Goal: Information Seeking & Learning: Check status

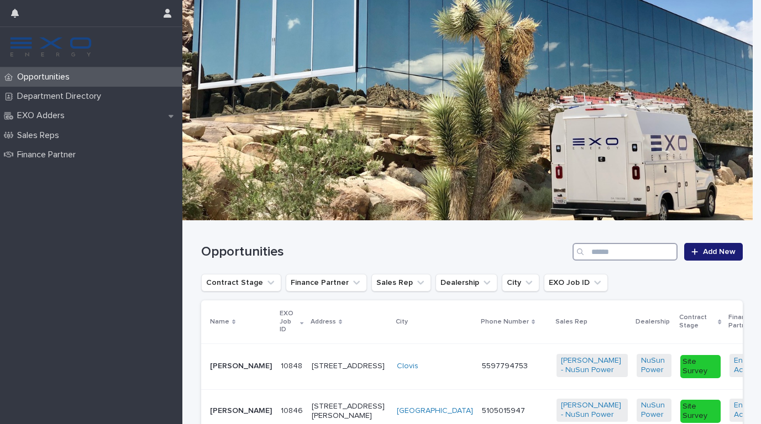
click at [595, 255] on input "Search" at bounding box center [624, 252] width 105 height 18
paste input "**********"
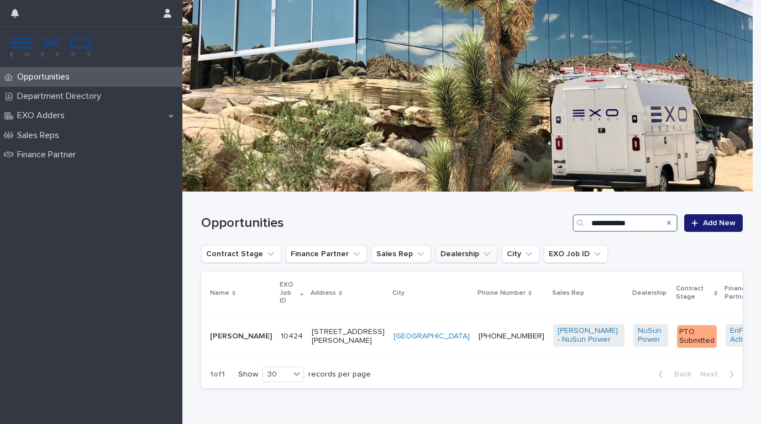
scroll to position [31, 0]
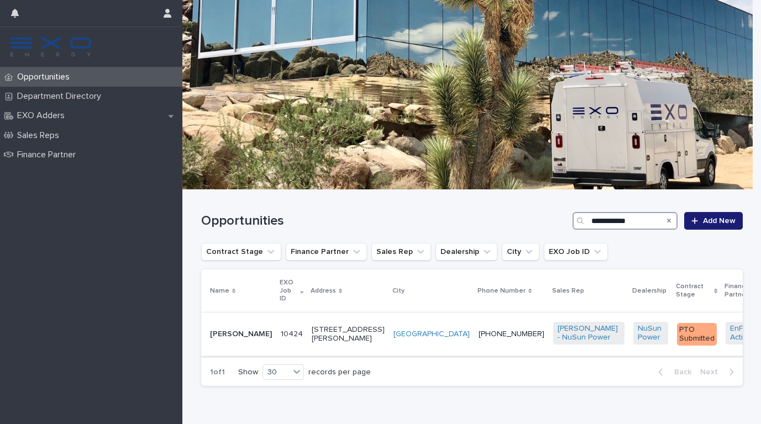
type input "**********"
click at [316, 334] on p "[STREET_ADDRESS][PERSON_NAME]" at bounding box center [348, 334] width 73 height 19
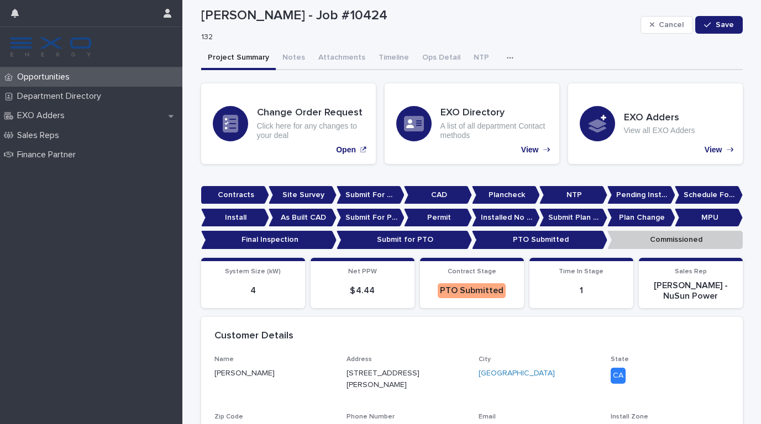
scroll to position [23, 0]
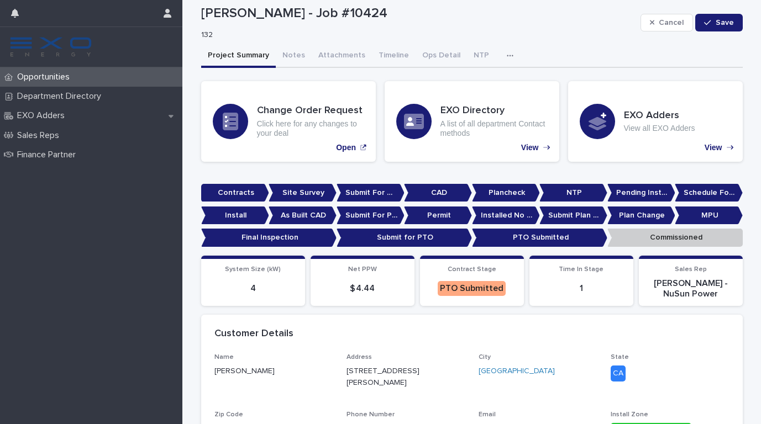
drag, startPoint x: 462, startPoint y: 284, endPoint x: 464, endPoint y: 279, distance: 5.9
click at [462, 284] on div "PTO Submitted" at bounding box center [471, 288] width 68 height 15
click at [521, 230] on p "PTO Submitted" at bounding box center [539, 238] width 135 height 18
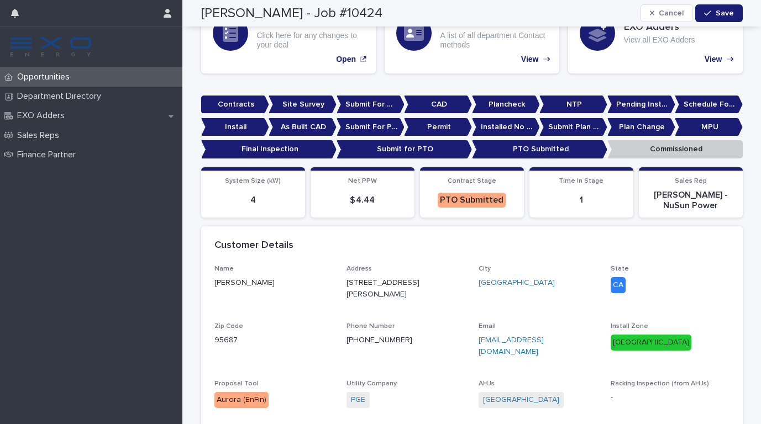
scroll to position [109, 0]
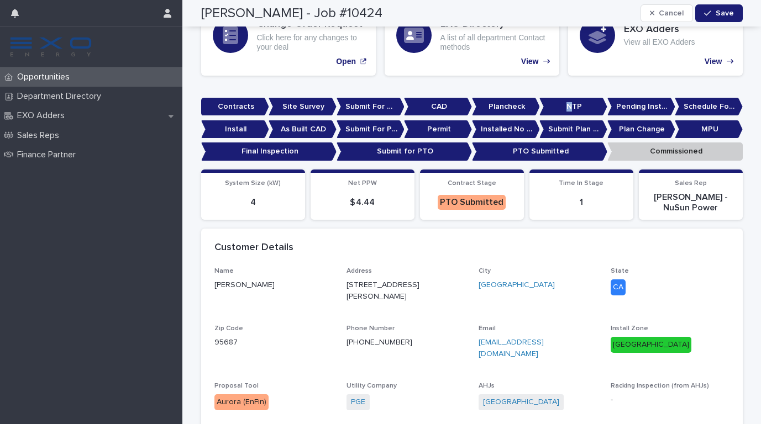
click at [567, 102] on p "NTP" at bounding box center [573, 107] width 68 height 18
click at [512, 157] on p "PTO Submitted" at bounding box center [539, 151] width 135 height 18
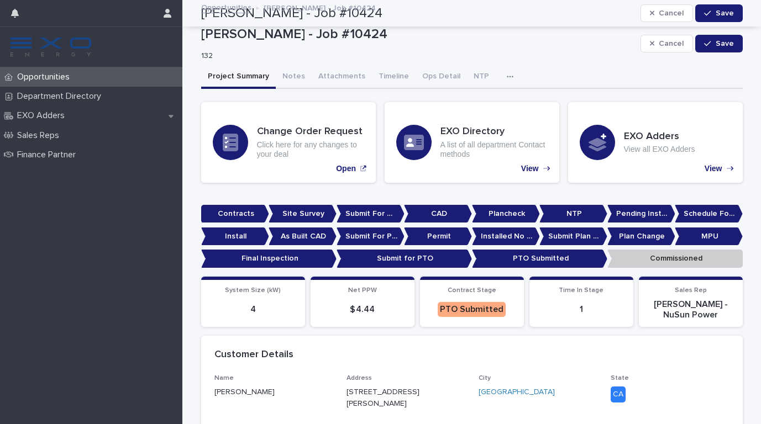
scroll to position [0, 0]
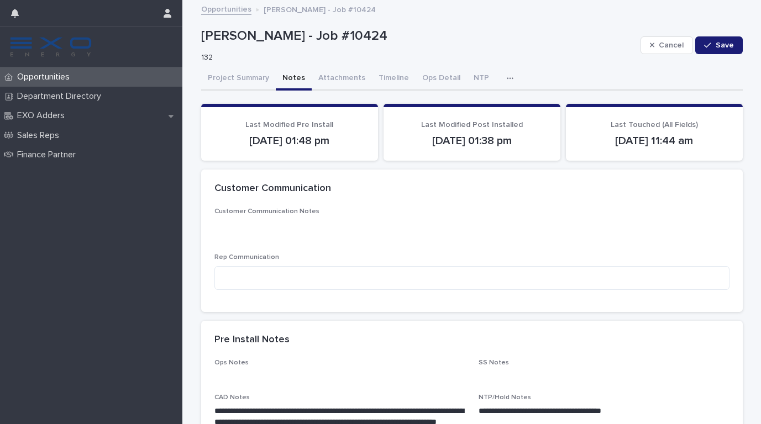
click at [292, 78] on button "Notes" at bounding box center [294, 78] width 36 height 23
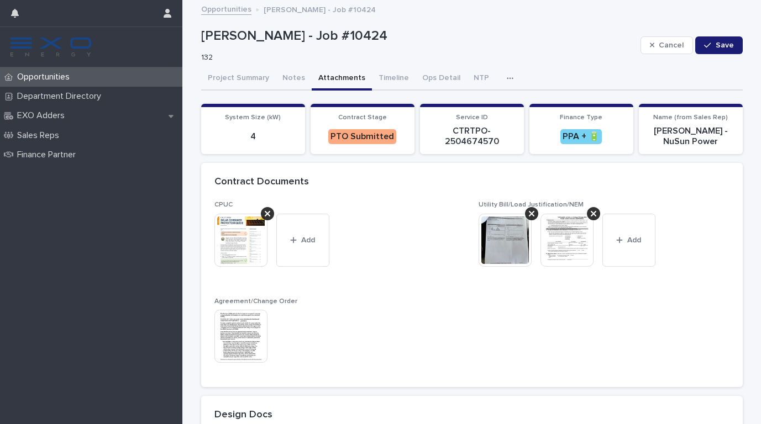
click at [332, 76] on button "Attachments" at bounding box center [342, 78] width 60 height 23
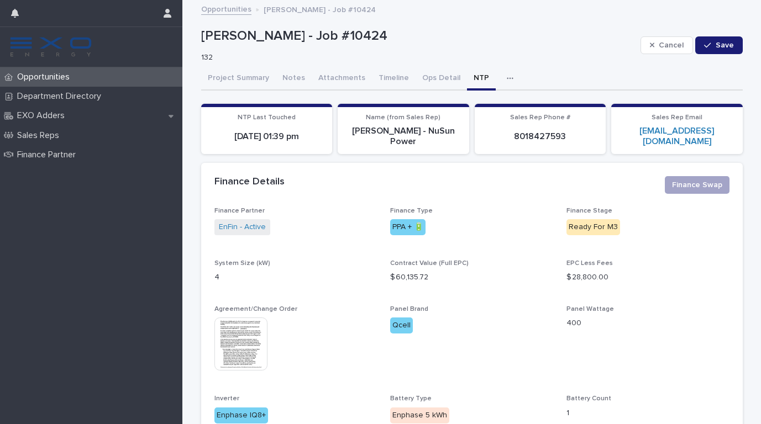
drag, startPoint x: 465, startPoint y: 80, endPoint x: 494, endPoint y: 76, distance: 29.6
click at [467, 80] on button "NTP" at bounding box center [481, 78] width 29 height 23
click at [506, 76] on div "button" at bounding box center [511, 79] width 11 height 8
click at [460, 111] on button "Activity" at bounding box center [471, 107] width 73 height 17
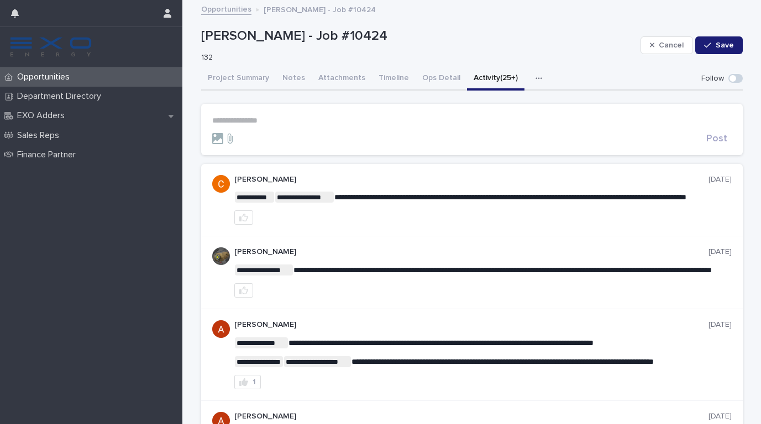
click at [219, 12] on link "Opportunities" at bounding box center [226, 8] width 50 height 13
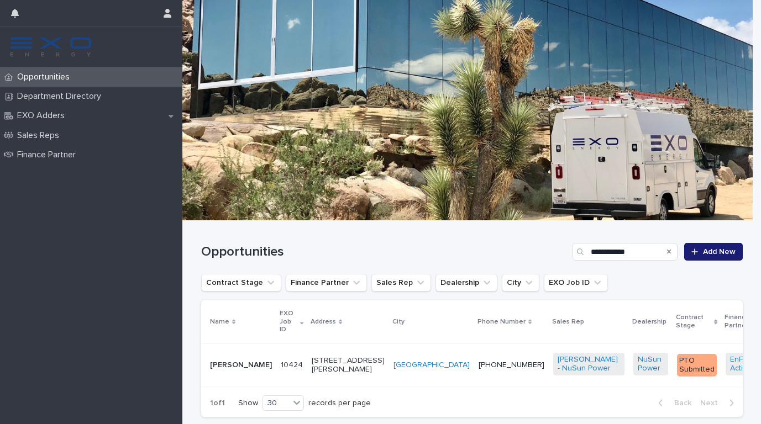
click at [667, 251] on icon "Search" at bounding box center [669, 252] width 4 height 4
click at [624, 253] on input "Search" at bounding box center [624, 252] width 105 height 18
paste input "**********"
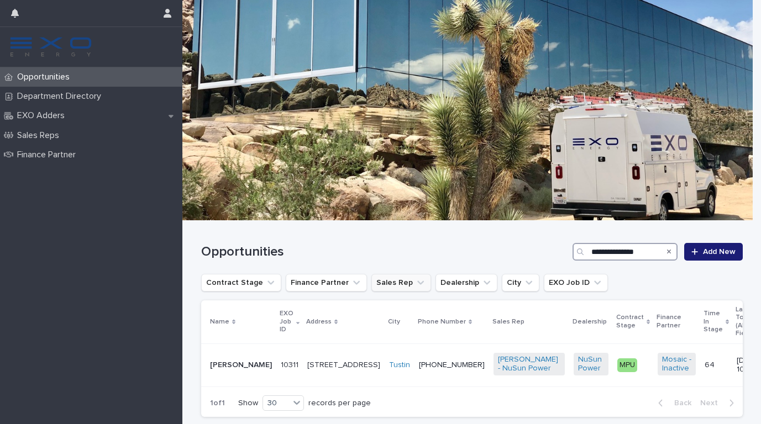
scroll to position [27, 0]
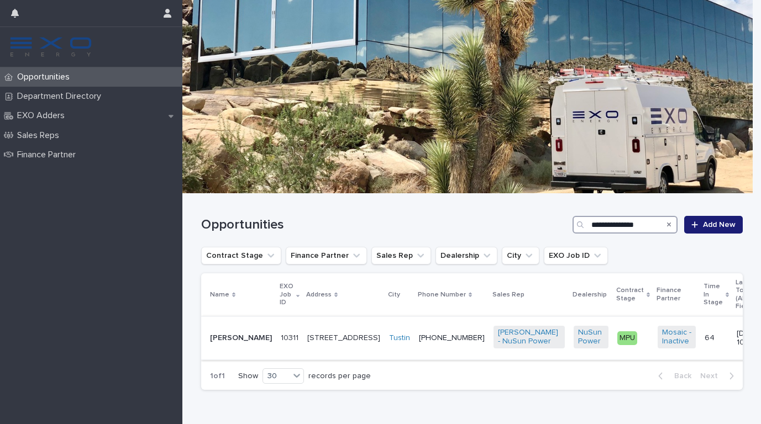
type input "**********"
click at [414, 347] on td "[PHONE_NUMBER]" at bounding box center [451, 338] width 75 height 44
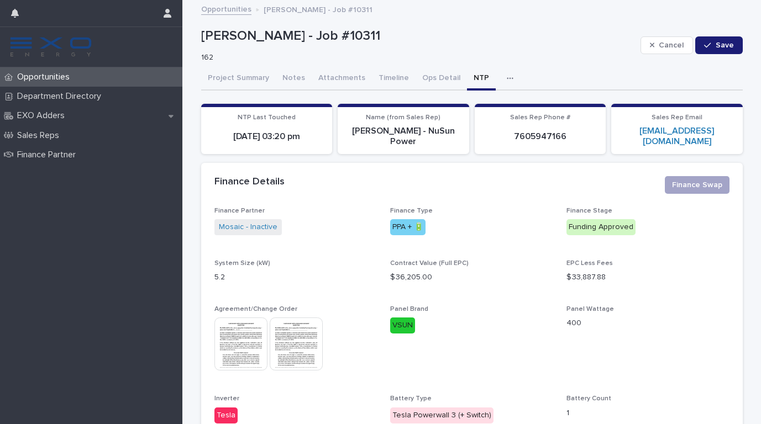
click at [467, 75] on button "NTP" at bounding box center [481, 78] width 29 height 23
click at [506, 78] on icon "button" at bounding box center [509, 78] width 6 height 2
click at [461, 102] on button "Activity" at bounding box center [471, 107] width 73 height 17
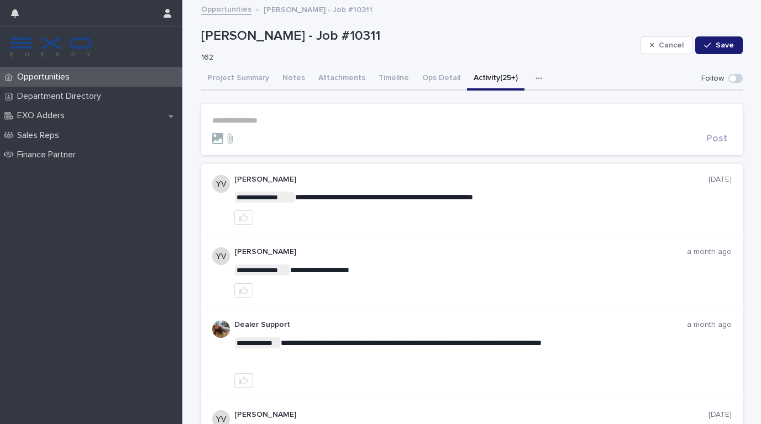
click at [535, 77] on div "button" at bounding box center [540, 79] width 11 height 8
click at [469, 108] on span "NTP" at bounding box center [476, 107] width 15 height 8
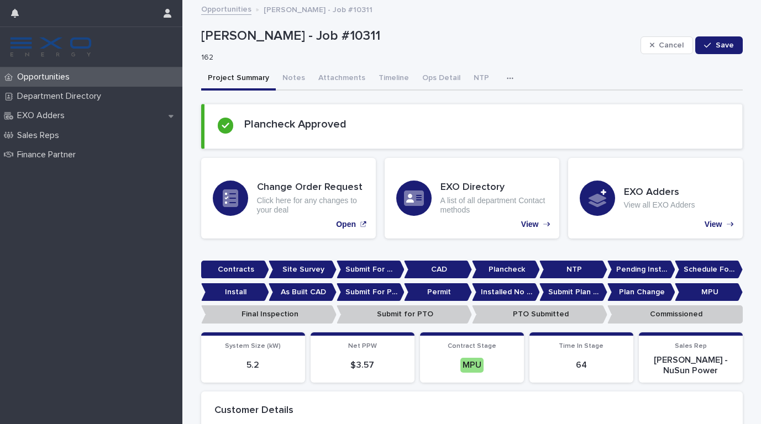
click at [237, 77] on button "Project Summary" at bounding box center [238, 78] width 75 height 23
click at [232, 73] on button "Project Summary" at bounding box center [238, 78] width 75 height 23
click at [325, 128] on h2 "Plancheck Approved" at bounding box center [295, 124] width 102 height 13
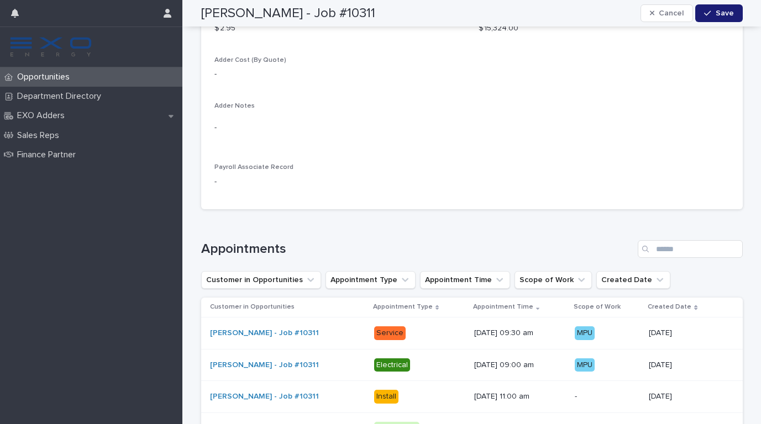
scroll to position [1158, 0]
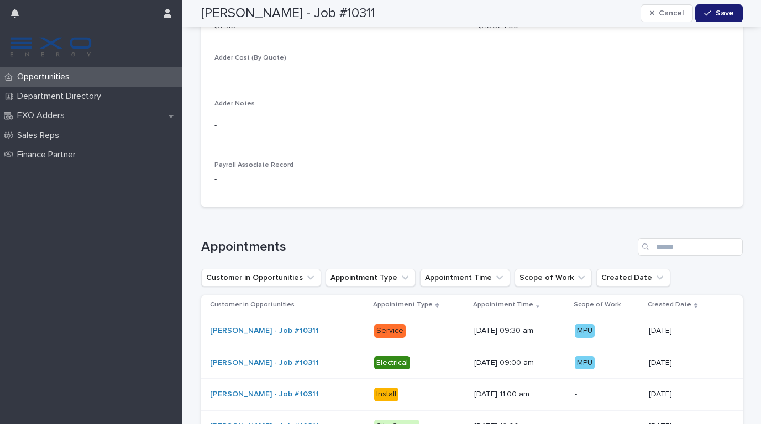
click at [375, 324] on div "Service" at bounding box center [389, 331] width 31 height 14
